Goal: Transaction & Acquisition: Purchase product/service

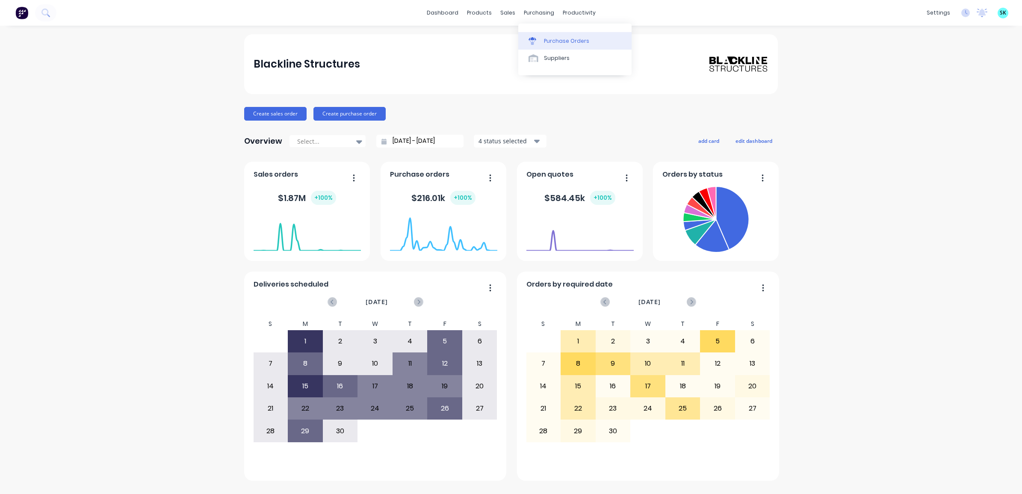
click at [543, 41] on link "Purchase Orders" at bounding box center [574, 40] width 113 height 17
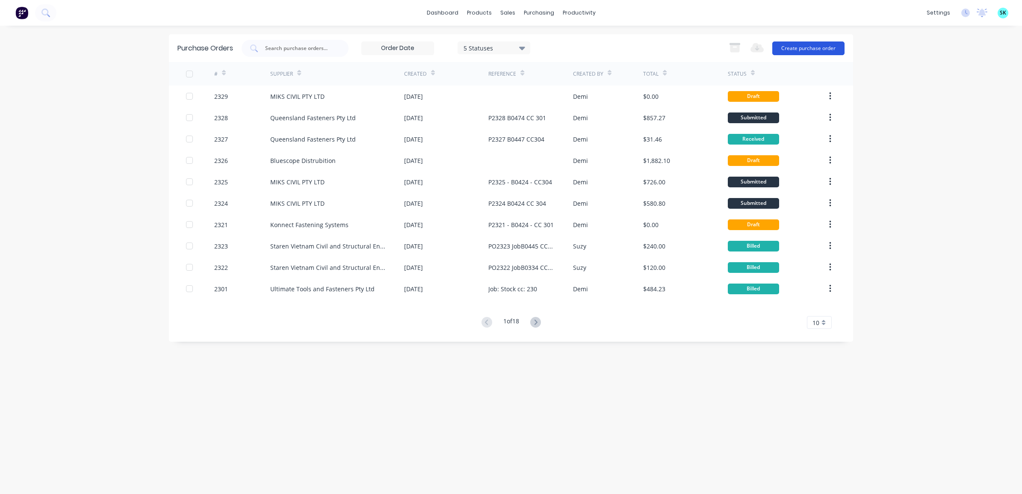
click at [811, 47] on button "Create purchase order" at bounding box center [808, 48] width 72 height 14
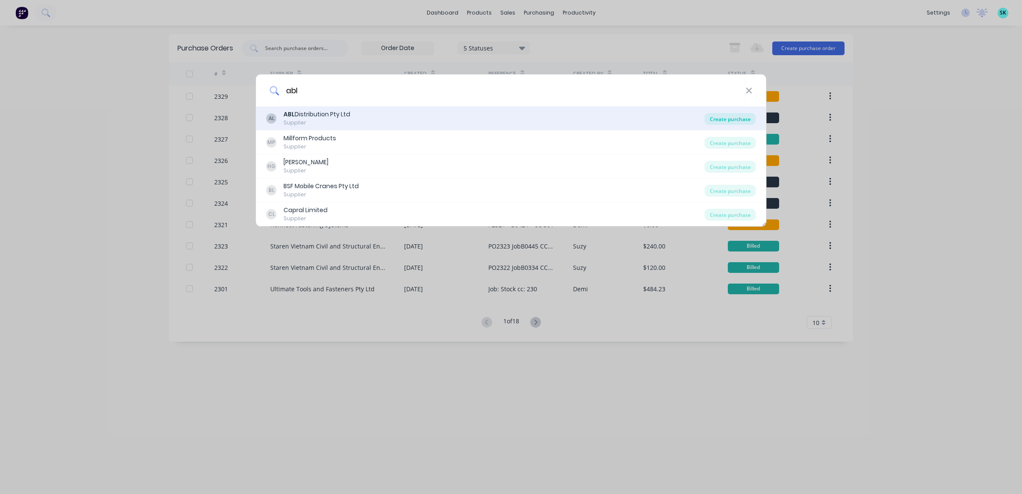
type input "abl"
click at [726, 119] on div "Create purchase" at bounding box center [730, 119] width 51 height 12
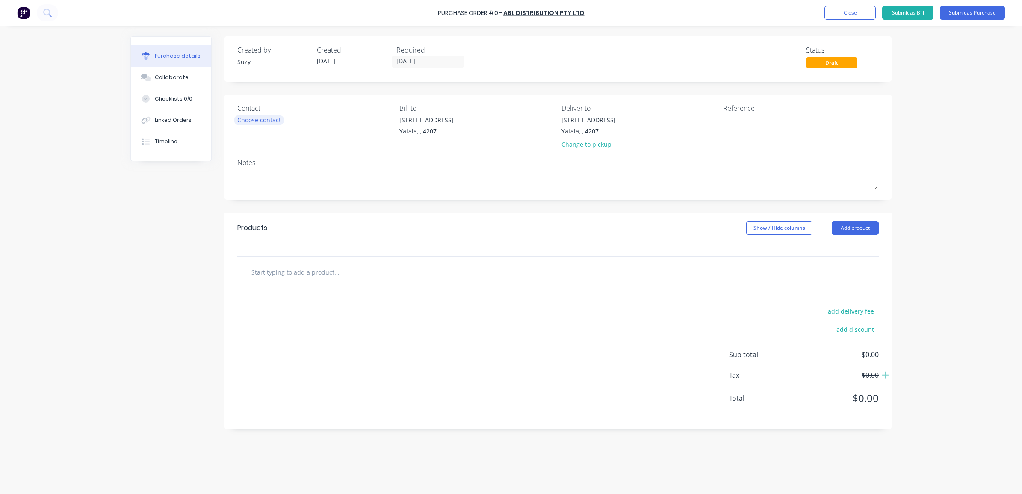
click at [274, 116] on div "Choose contact" at bounding box center [259, 119] width 44 height 9
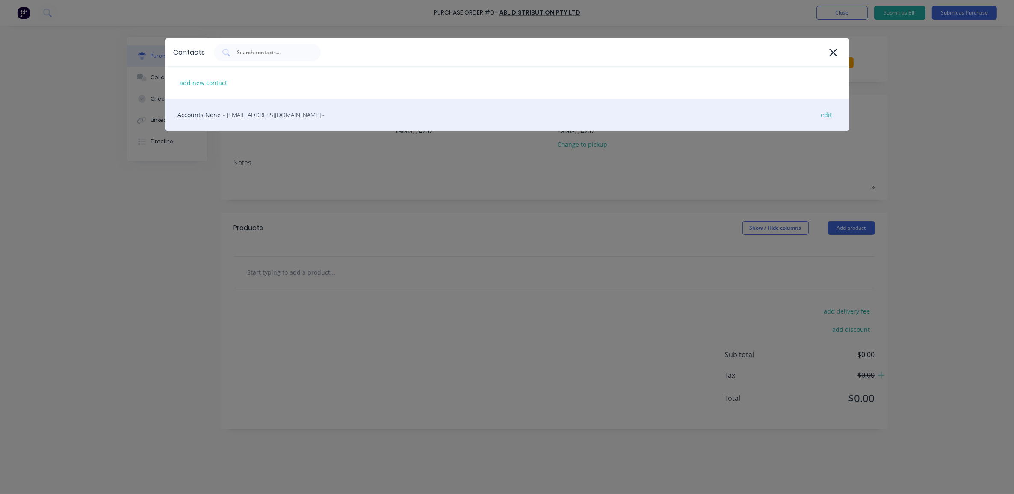
click at [271, 121] on div "Accounts None - [EMAIL_ADDRESS][DOMAIN_NAME] - edit" at bounding box center [507, 115] width 684 height 32
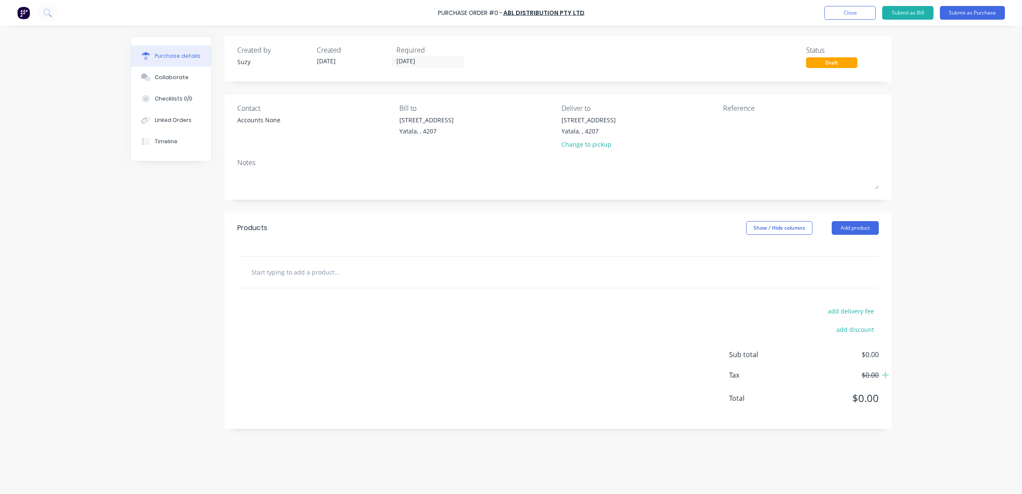
click at [300, 277] on input "text" at bounding box center [336, 271] width 171 height 17
paste input "3PLY TOILET PAPER - 240 SHEETS/ROLL - 24 ROLLS/CTN - INDIVIDUALLY WRAPPED"
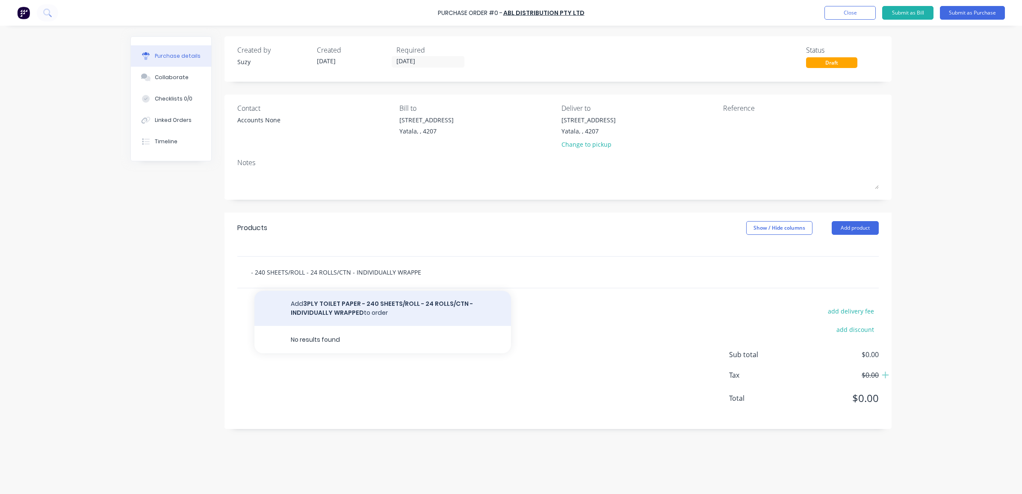
type input "3PLY TOILET PAPER - 240 SHEETS/ROLL - 24 ROLLS/CTN - INDIVIDUALLY WRAPPED"
click at [372, 304] on button "Add 3PLY TOILET PAPER - 240 SHEETS/ROLL - 24 ROLLS/CTN - INDIVIDUALLY WRAPPED t…" at bounding box center [382, 308] width 257 height 35
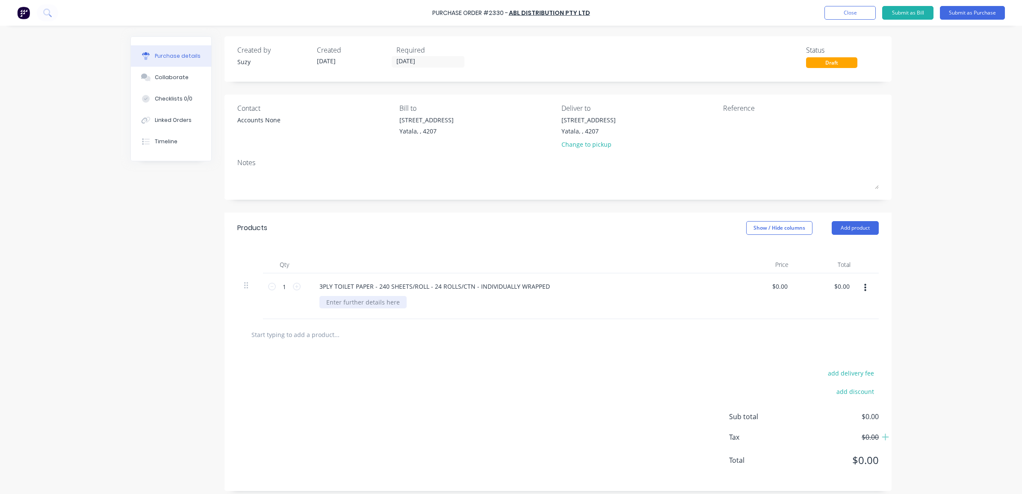
click at [349, 308] on div at bounding box center [362, 302] width 87 height 12
paste div
drag, startPoint x: 322, startPoint y: 302, endPoint x: 357, endPoint y: 308, distance: 36.5
click at [322, 301] on div "13404" at bounding box center [334, 302] width 31 height 12
click at [413, 310] on div "3PLY TOILET PAPER - 240 SHEETS/ROLL - 24 ROLLS/CTN - INDIVIDUALLY WRAPPED SKU: …" at bounding box center [520, 296] width 428 height 46
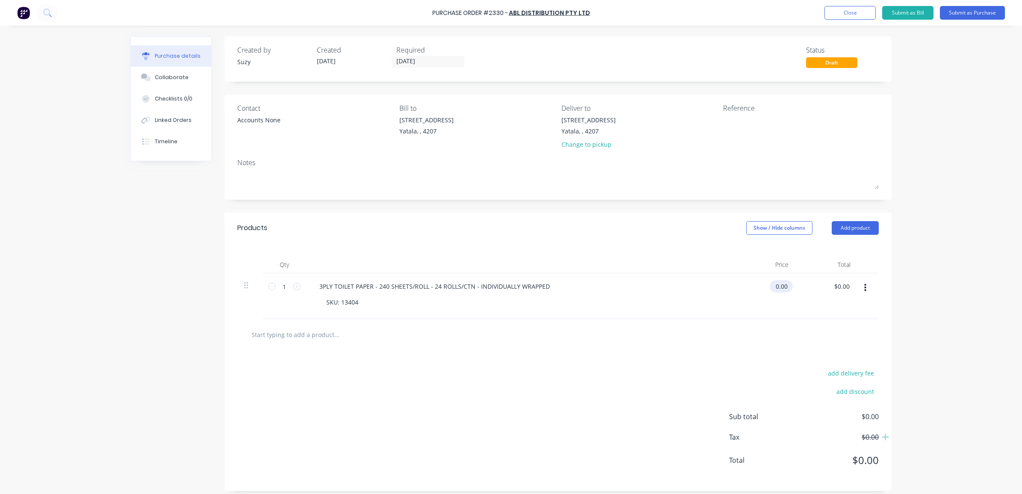
click at [777, 283] on input "0.00" at bounding box center [780, 286] width 20 height 12
type input "$18.95"
click at [945, 285] on div "Purchase Order #2330 - ABL Distribution Pty Ltd Add product Close Submit as Bil…" at bounding box center [511, 247] width 1022 height 494
click at [277, 342] on input "text" at bounding box center [336, 334] width 171 height 17
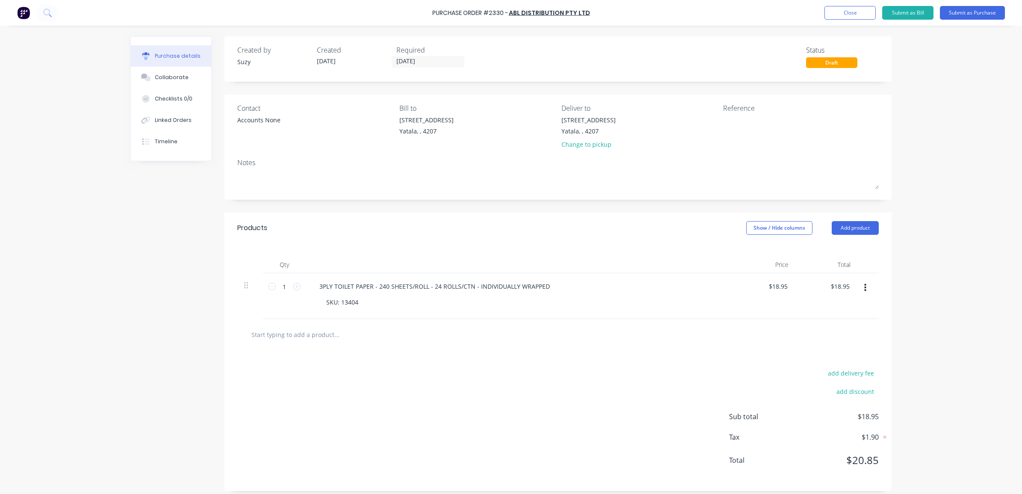
paste input "7 RIVERS COMPACT INTERLEAVED TOWEL 20CMX25CM 150 SHEETS/PKT 16PKTS/CTN"
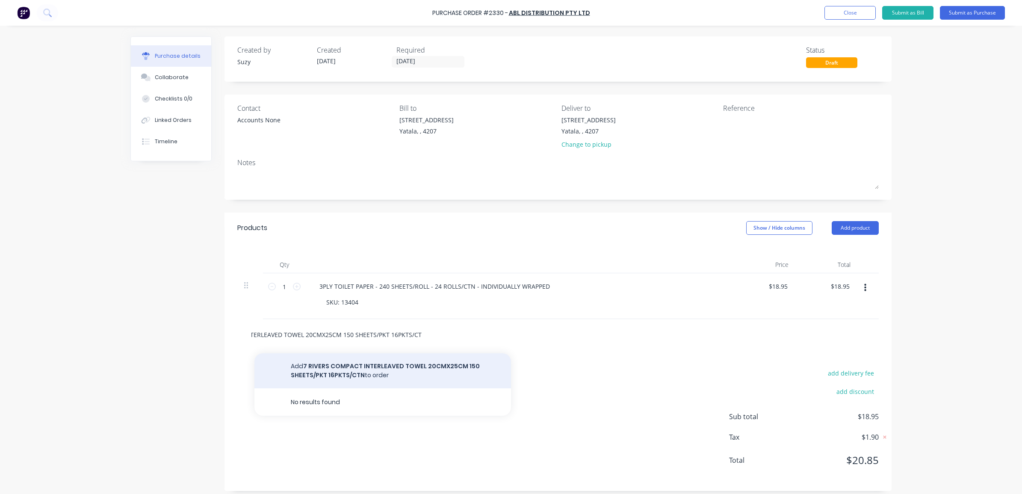
type input "7 RIVERS COMPACT INTERLEAVED TOWEL 20CMX25CM 150 SHEETS/PKT 16PKTS/CTN"
click at [346, 369] on button "Add 7 RIVERS COMPACT INTERLEAVED TOWEL 20CMX25CM 150 SHEETS/PKT 16PKTS/CTN to o…" at bounding box center [382, 370] width 257 height 35
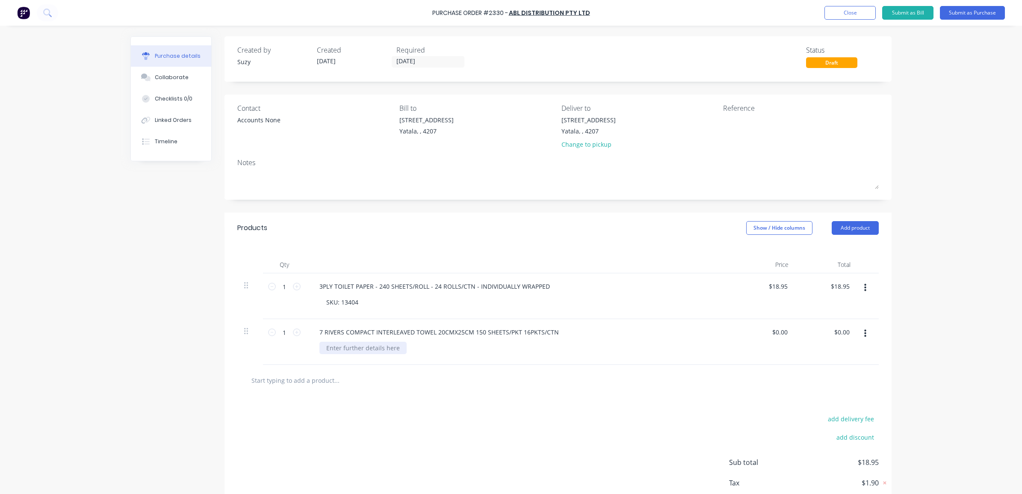
click at [341, 346] on div at bounding box center [362, 348] width 87 height 12
click at [345, 405] on div "add delivery fee add discount Sub total $18.95 Tax $1.90 Total $20.85" at bounding box center [557, 466] width 667 height 141
click at [341, 351] on div "SKU:" at bounding box center [332, 348] width 27 height 12
click at [383, 384] on input "text" at bounding box center [336, 380] width 171 height 17
drag, startPoint x: 785, startPoint y: 332, endPoint x: 768, endPoint y: 331, distance: 16.7
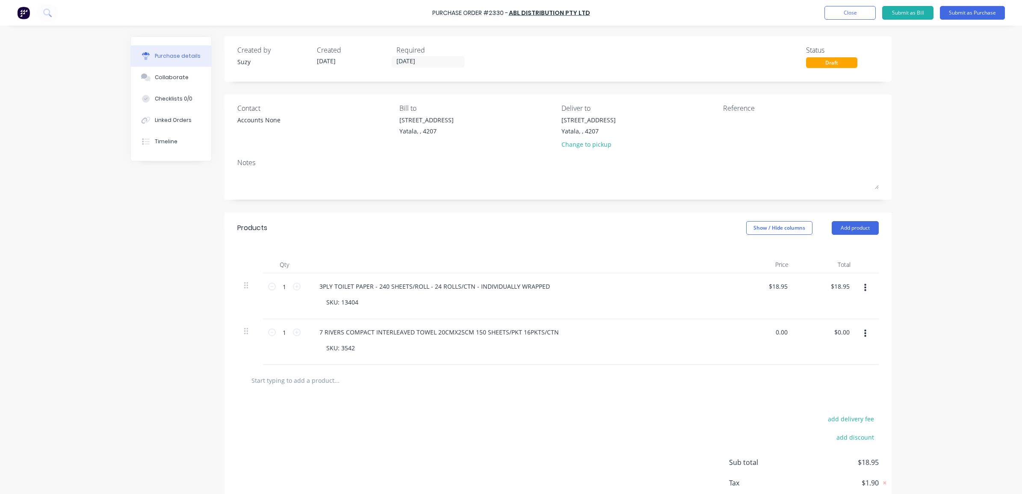
click at [768, 331] on div "0.00 0.00" at bounding box center [764, 342] width 62 height 46
type input "$46.77"
click at [949, 343] on div "Purchase Order #2330 - ABL Distribution Pty Ltd Add product Close Submit as Bil…" at bounding box center [511, 247] width 1022 height 494
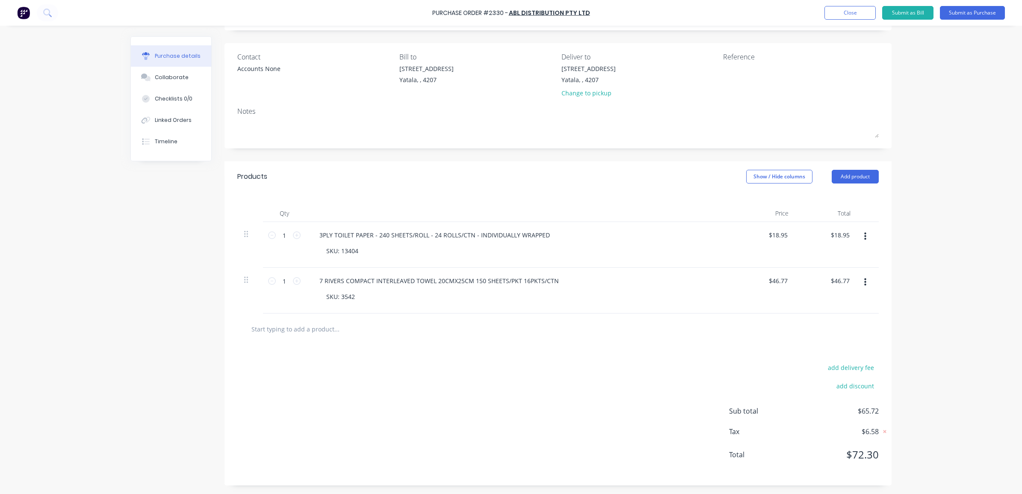
click at [252, 330] on input "text" at bounding box center [336, 328] width 171 height 17
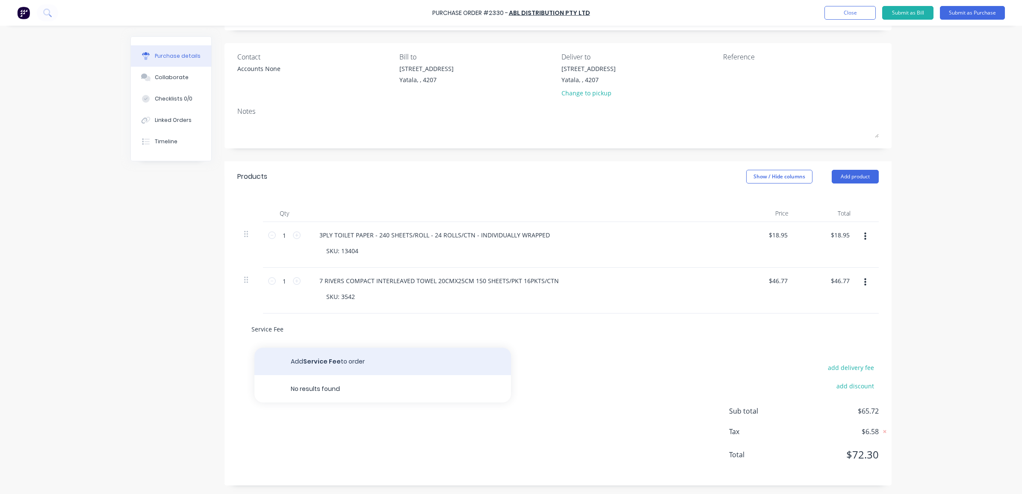
type input "Service Fee"
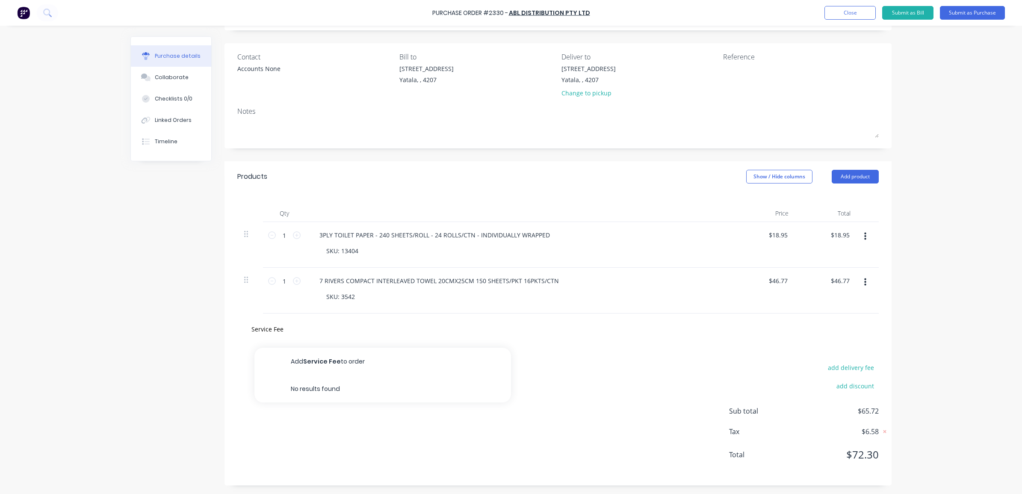
click at [313, 366] on button "Add Service Fee to order" at bounding box center [382, 361] width 257 height 27
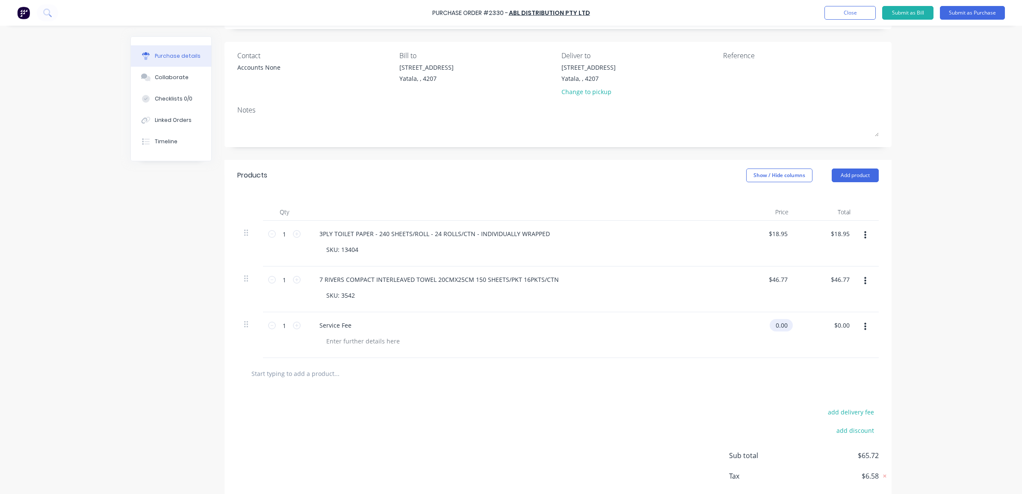
click at [779, 328] on input "0.00" at bounding box center [780, 325] width 20 height 12
type input "0"
type input "$9.60"
click at [768, 368] on div at bounding box center [558, 373] width 628 height 17
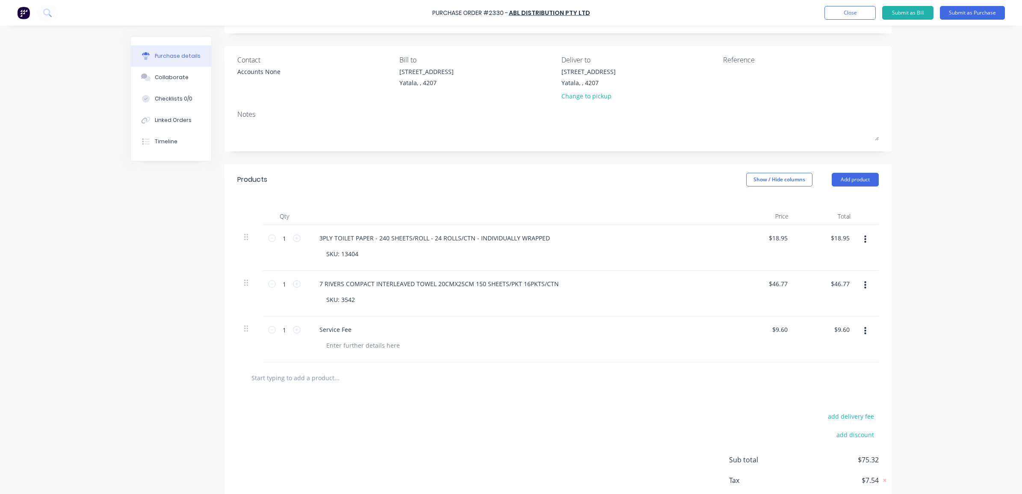
scroll to position [0, 0]
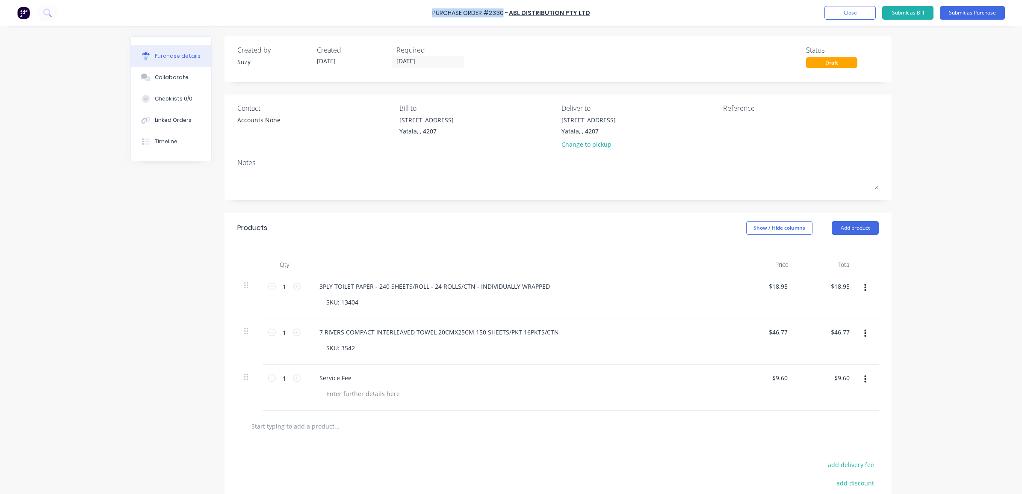
drag, startPoint x: 505, startPoint y: 15, endPoint x: 434, endPoint y: 13, distance: 71.0
click at [434, 13] on div "Purchase Order #2330 -" at bounding box center [470, 13] width 76 height 9
copy div "Purchase Order #2330"
click at [770, 131] on textarea at bounding box center [776, 124] width 107 height 19
paste textarea "Purchase Order #2330"
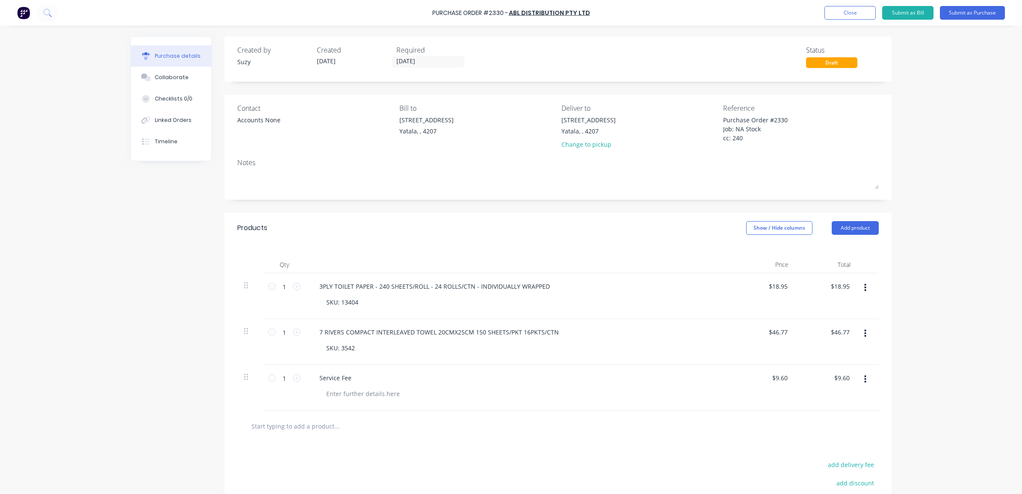
type textarea "Purchase Order #2330 Job: NA Stock cc: 240"
type textarea "x"
type textarea "Purchase Order #2330 Job: NA Stock cc: 240"
click at [953, 165] on div "Purchase Order #2330 - ABL Distribution Pty Ltd Add product Close Submit as Bil…" at bounding box center [511, 247] width 1022 height 494
click at [980, 7] on button "Submit as Purchase" at bounding box center [972, 13] width 65 height 14
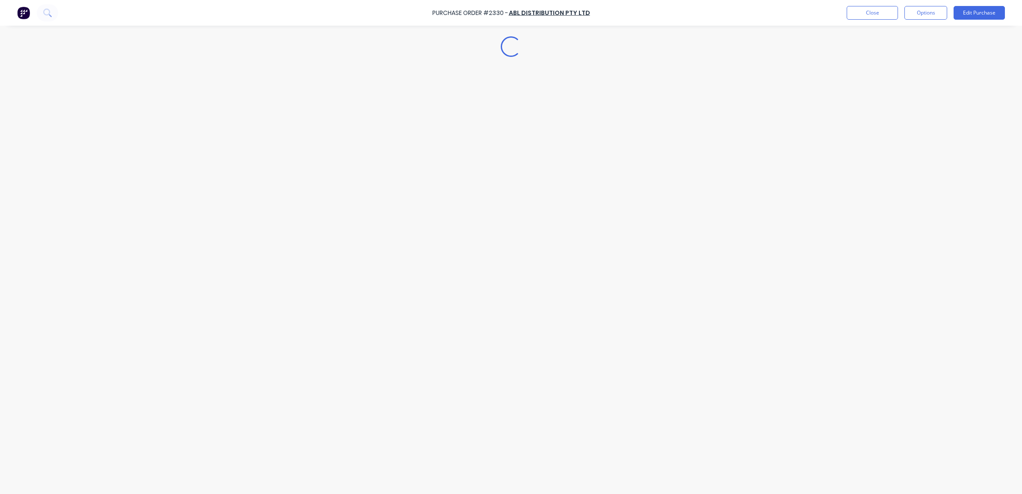
type textarea "x"
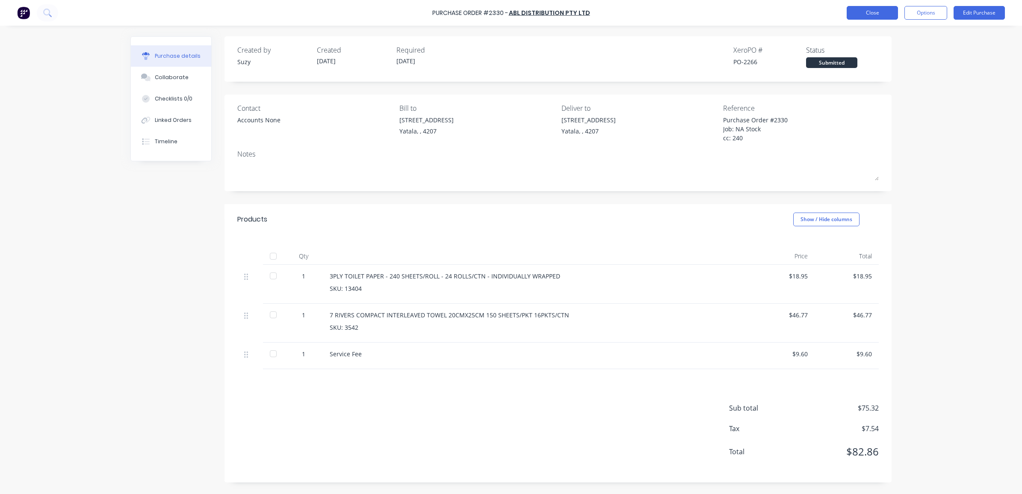
click at [876, 16] on button "Close" at bounding box center [872, 13] width 51 height 14
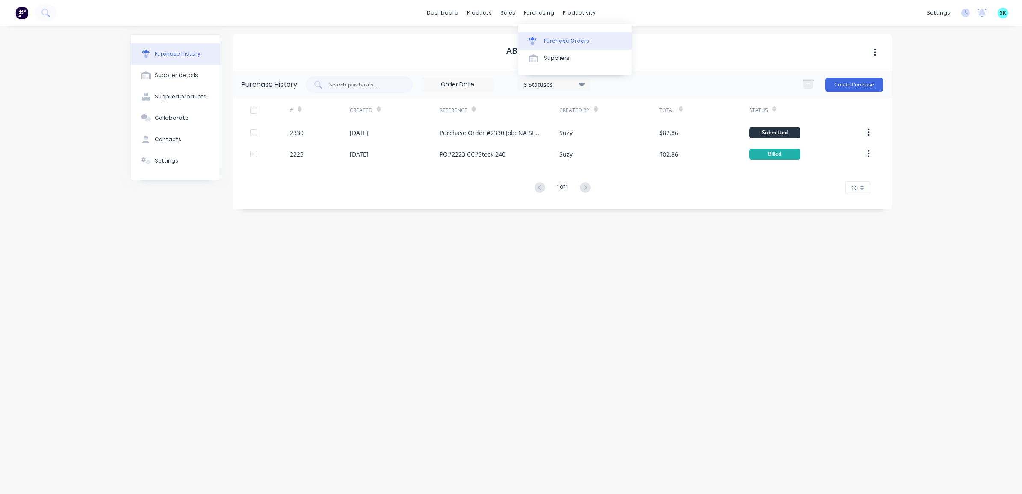
click at [531, 38] on icon at bounding box center [532, 38] width 8 height 3
